Goal: Task Accomplishment & Management: Manage account settings

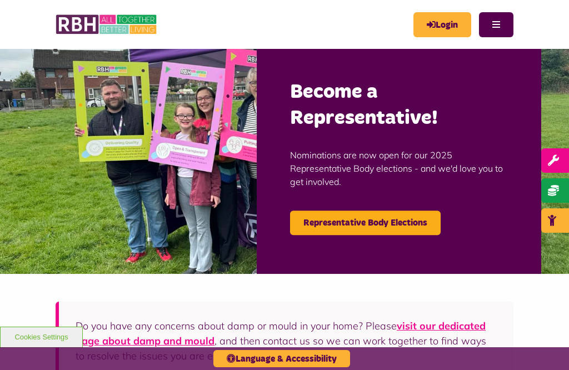
click at [435, 18] on link "Login" at bounding box center [442, 24] width 58 height 25
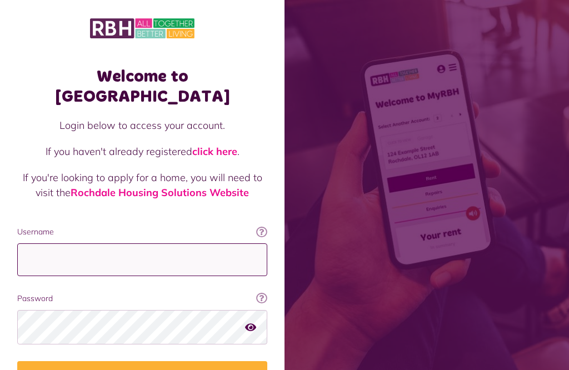
click at [58, 243] on input "Username" at bounding box center [142, 259] width 250 height 33
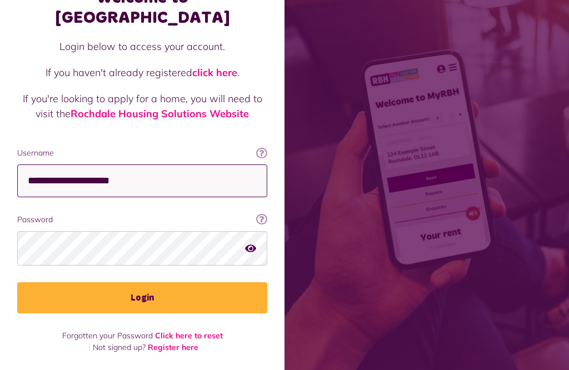
scroll to position [224, 0]
type input "**********"
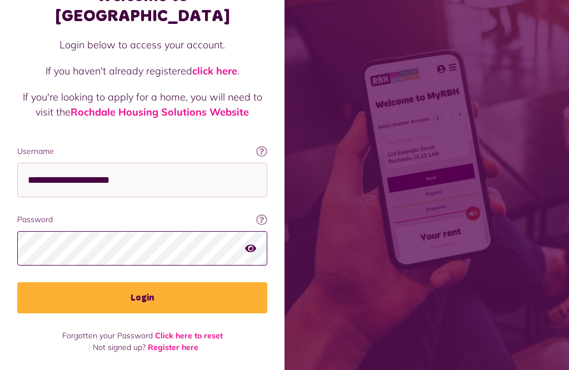
scroll to position [235, 0]
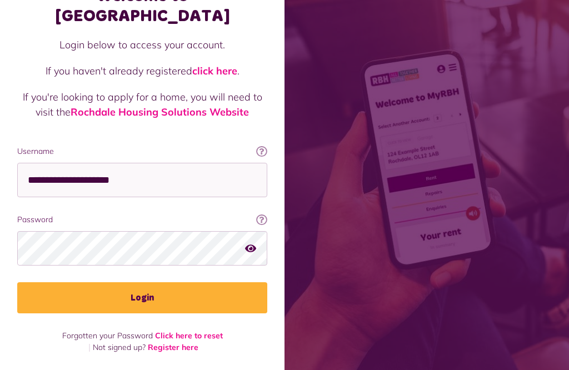
click at [162, 282] on button "Login" at bounding box center [142, 297] width 250 height 31
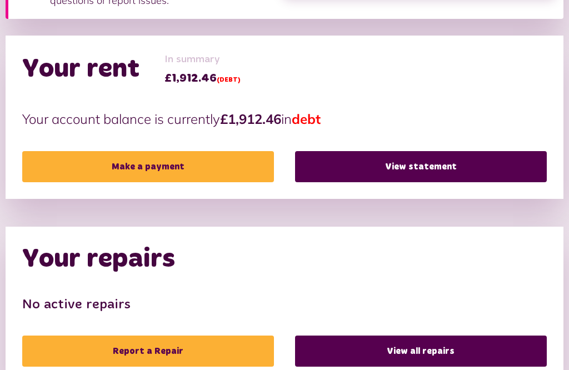
scroll to position [249, 0]
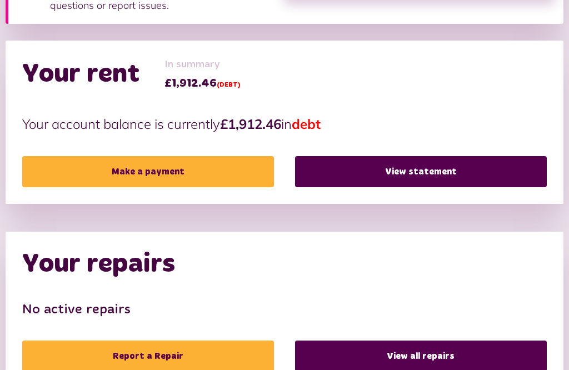
click at [418, 168] on link "View statement" at bounding box center [421, 171] width 252 height 31
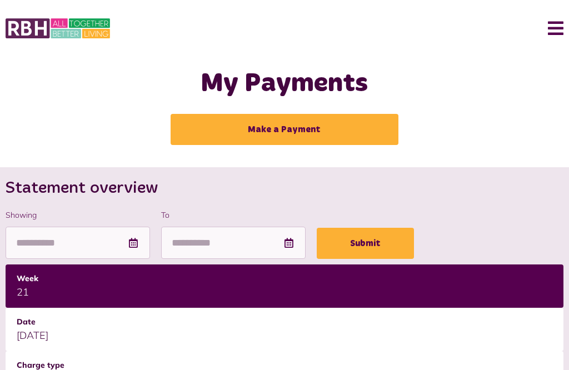
click at [552, 27] on button "Menu" at bounding box center [551, 28] width 24 height 34
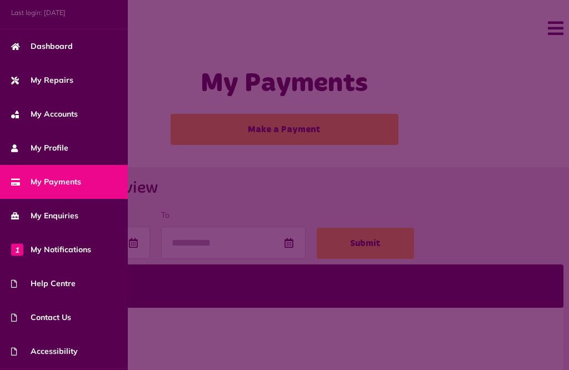
scroll to position [69, 0]
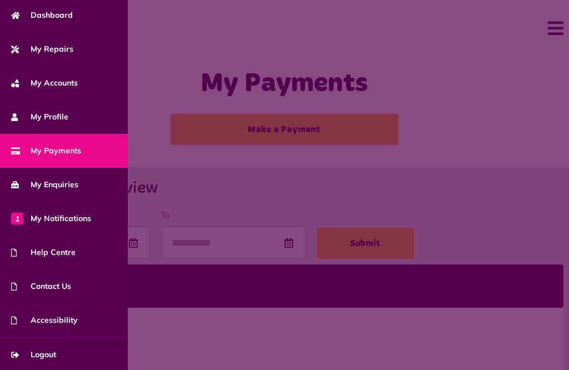
click at [53, 358] on span "Logout" at bounding box center [33, 355] width 45 height 12
